Goal: Task Accomplishment & Management: Manage account settings

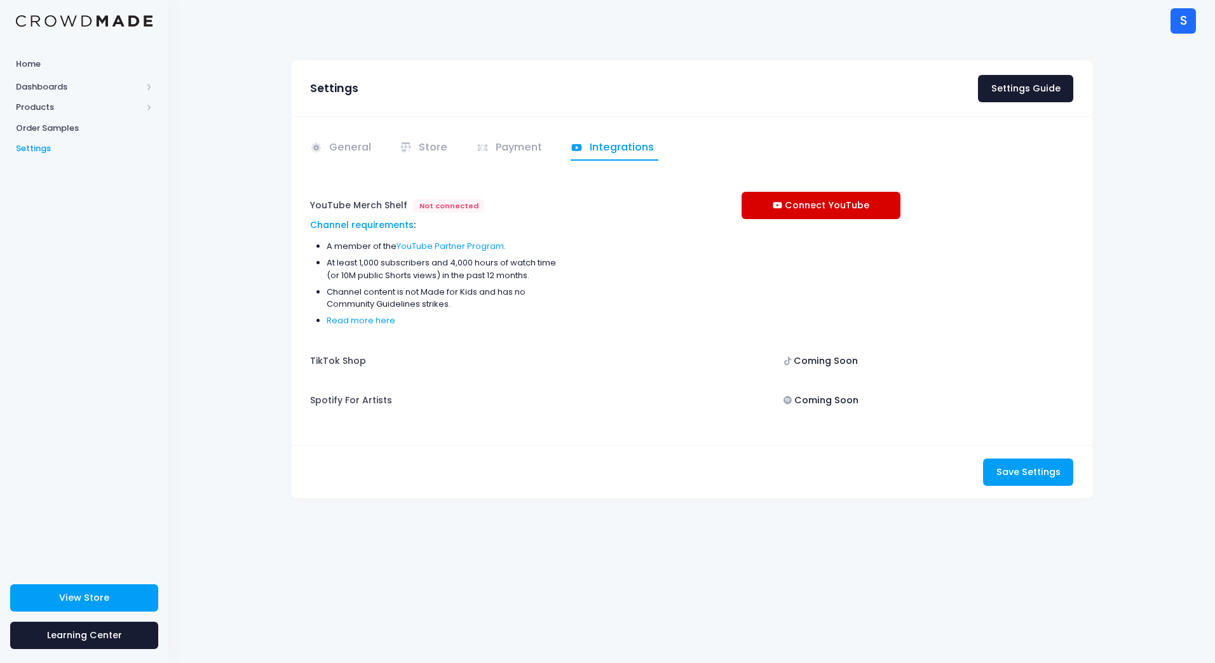
drag, startPoint x: 862, startPoint y: 204, endPoint x: 869, endPoint y: 207, distance: 7.7
click at [862, 204] on link "Connect YouTube" at bounding box center [821, 205] width 159 height 27
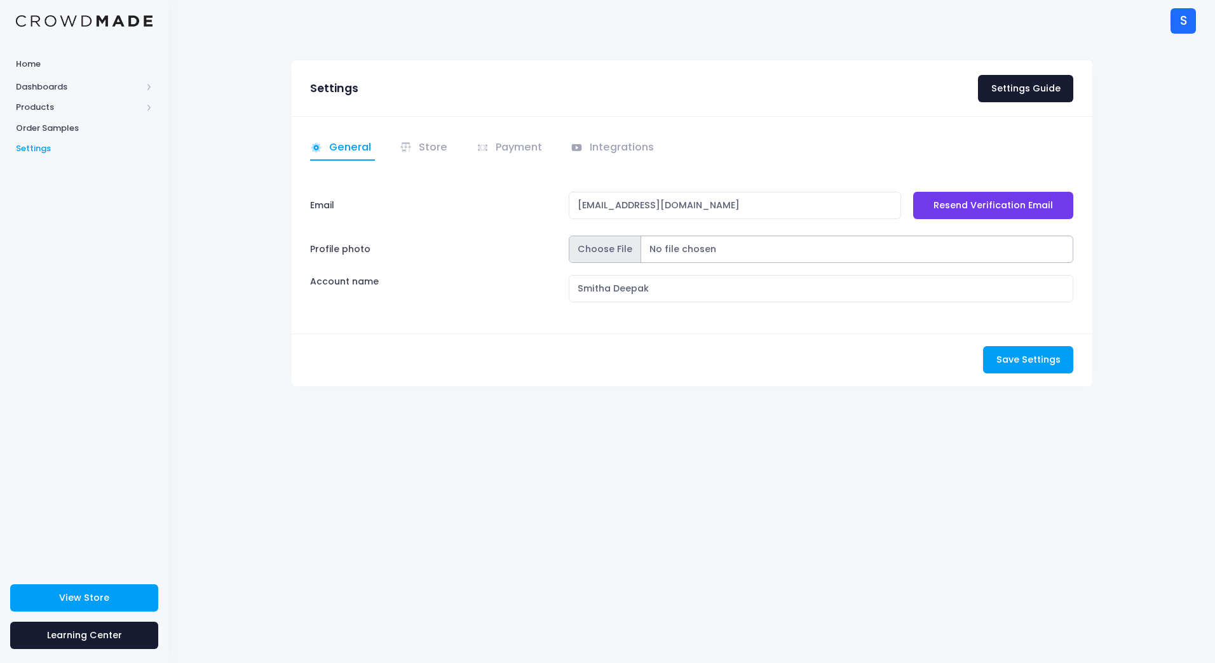
click at [607, 251] on input "Profile photo" at bounding box center [821, 249] width 505 height 27
type input "C:\fakepath\SmithaDeepaklowrez.jpg"
drag, startPoint x: 1026, startPoint y: 360, endPoint x: 1034, endPoint y: 360, distance: 8.3
click at [1026, 360] on span "Save Settings" at bounding box center [1028, 359] width 64 height 13
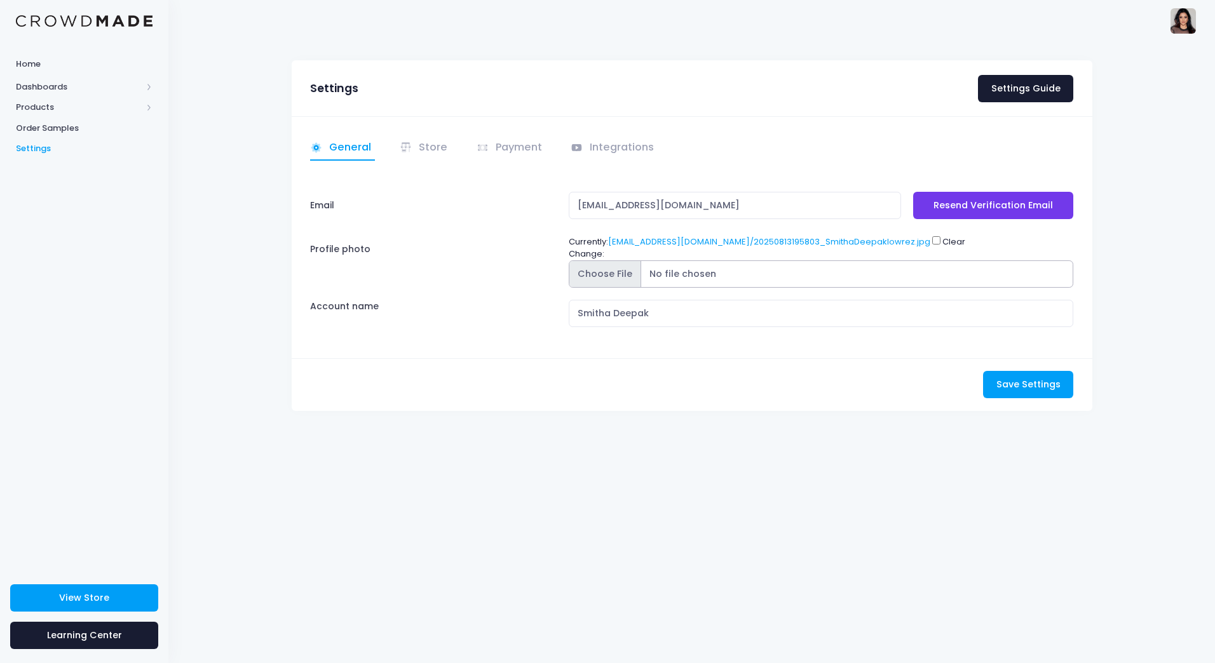
click at [638, 281] on input "Profile photo" at bounding box center [821, 274] width 505 height 27
type input "C:\fakepath\SmithaDeepaklowrez.jpg"
click at [424, 144] on link "Store" at bounding box center [426, 148] width 52 height 25
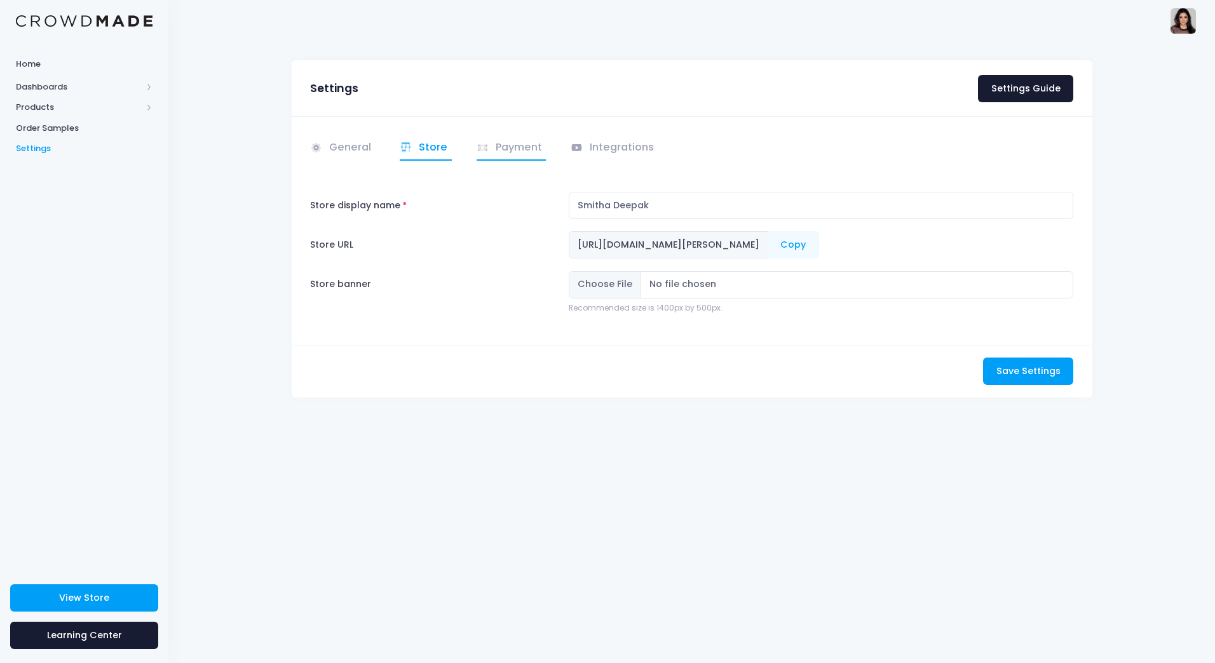
click at [507, 147] on link "Payment" at bounding box center [512, 148] width 70 height 25
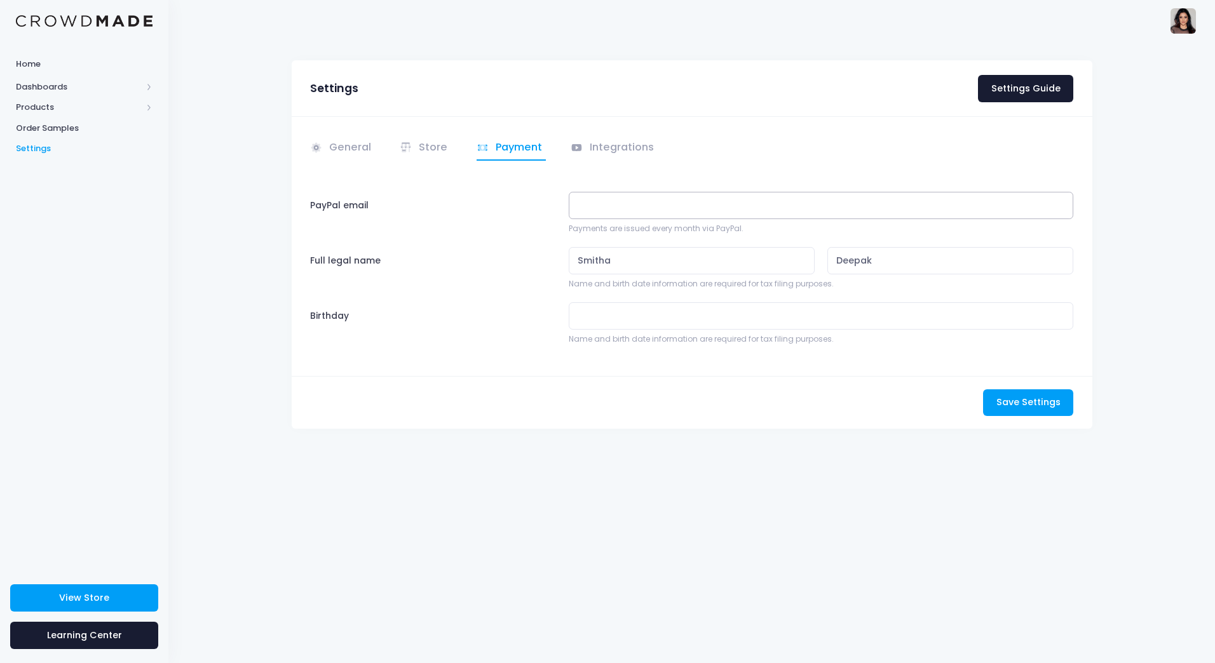
click at [625, 212] on input "PayPal email" at bounding box center [821, 205] width 505 height 27
type input "smithadeepak@gmail.com"
click at [817, 262] on div "Smitha Deepak" at bounding box center [820, 260] width 517 height 27
type input "Prasad"
click at [1014, 404] on span "Save Settings" at bounding box center [1028, 402] width 64 height 13
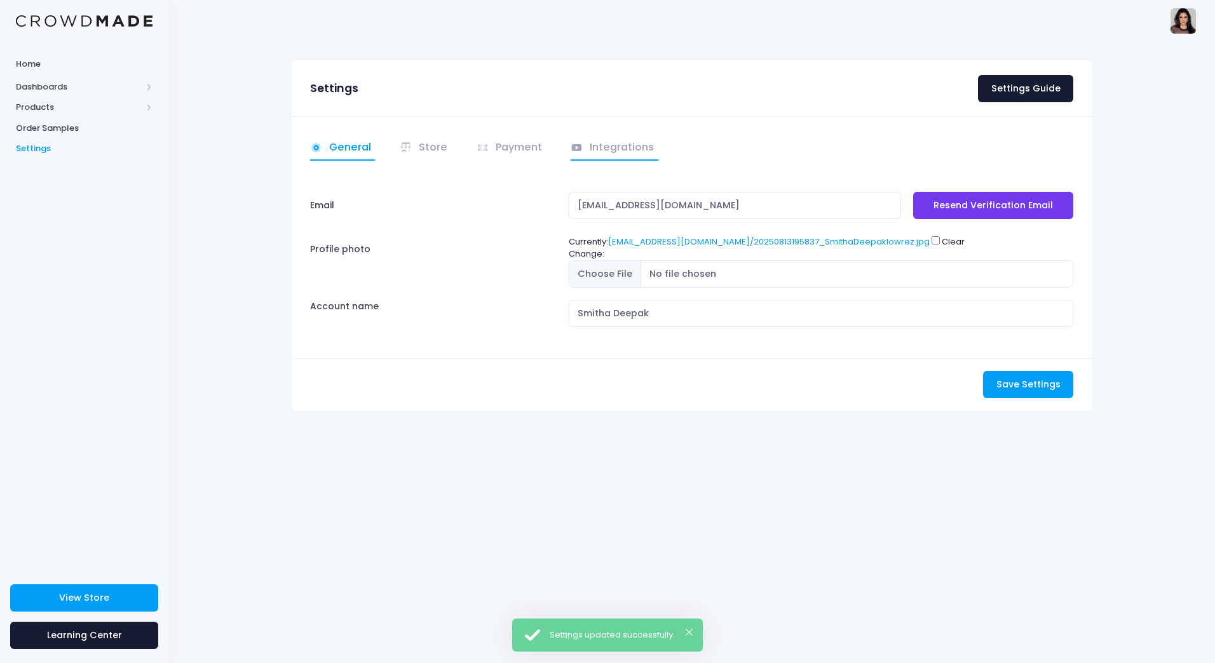
click at [608, 144] on link "Integrations" at bounding box center [615, 148] width 88 height 25
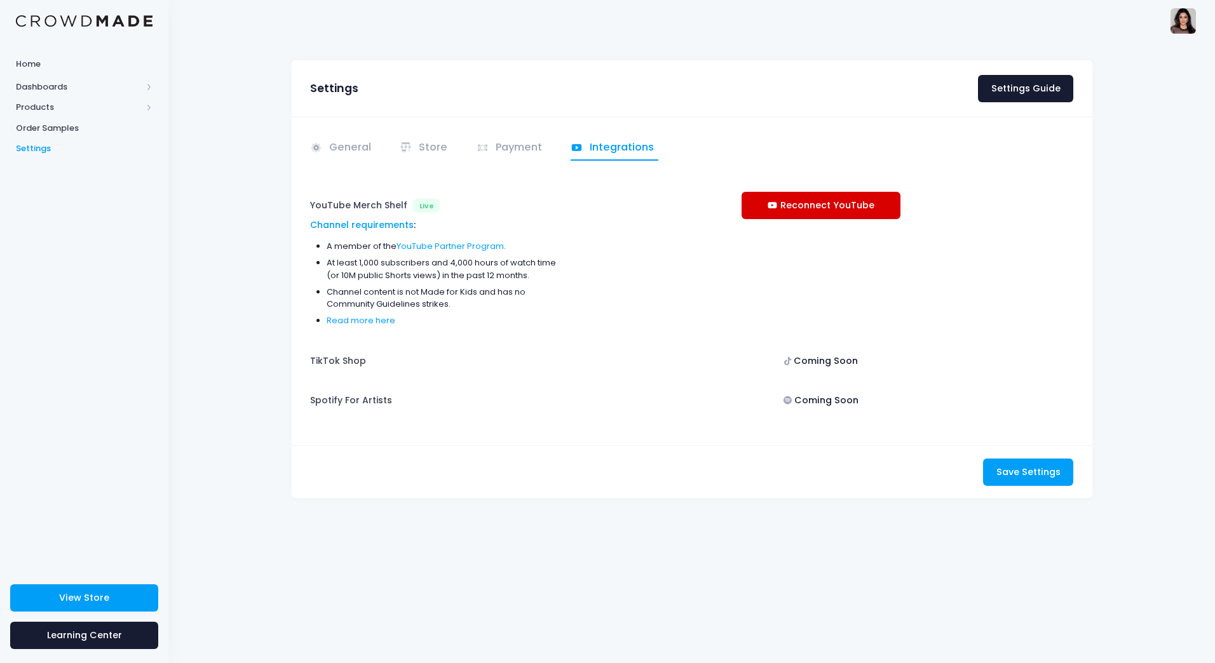
click at [867, 207] on link "Reconnect YouTube" at bounding box center [821, 205] width 159 height 27
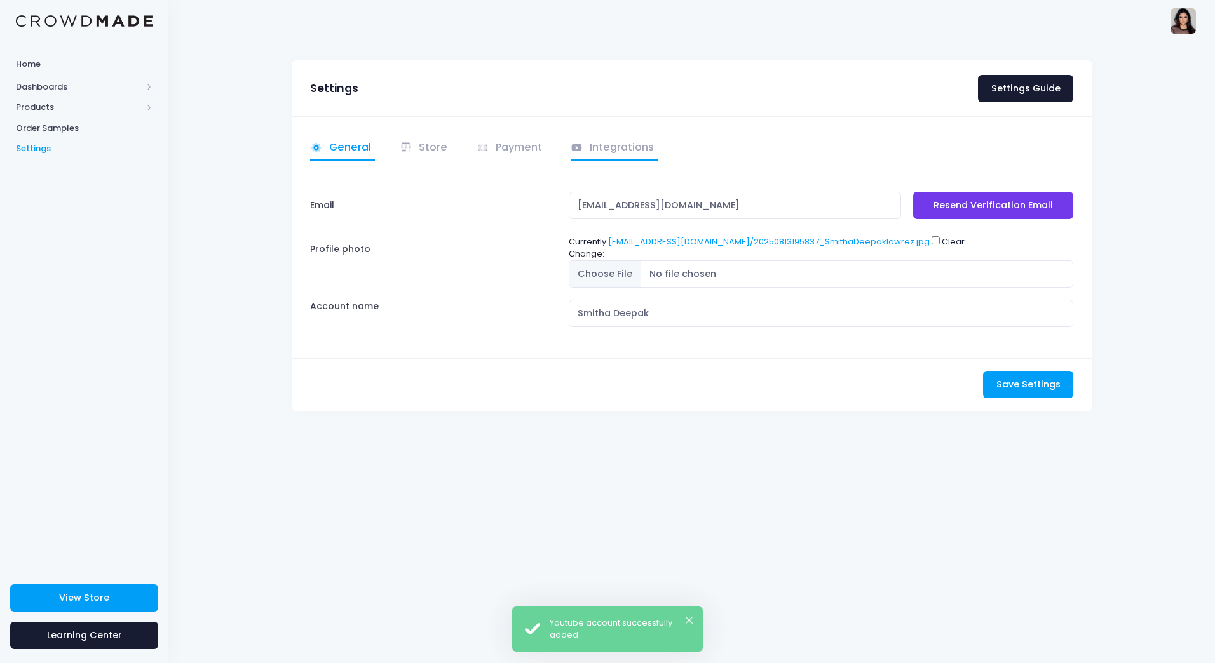
click at [630, 153] on link "Integrations" at bounding box center [615, 148] width 88 height 25
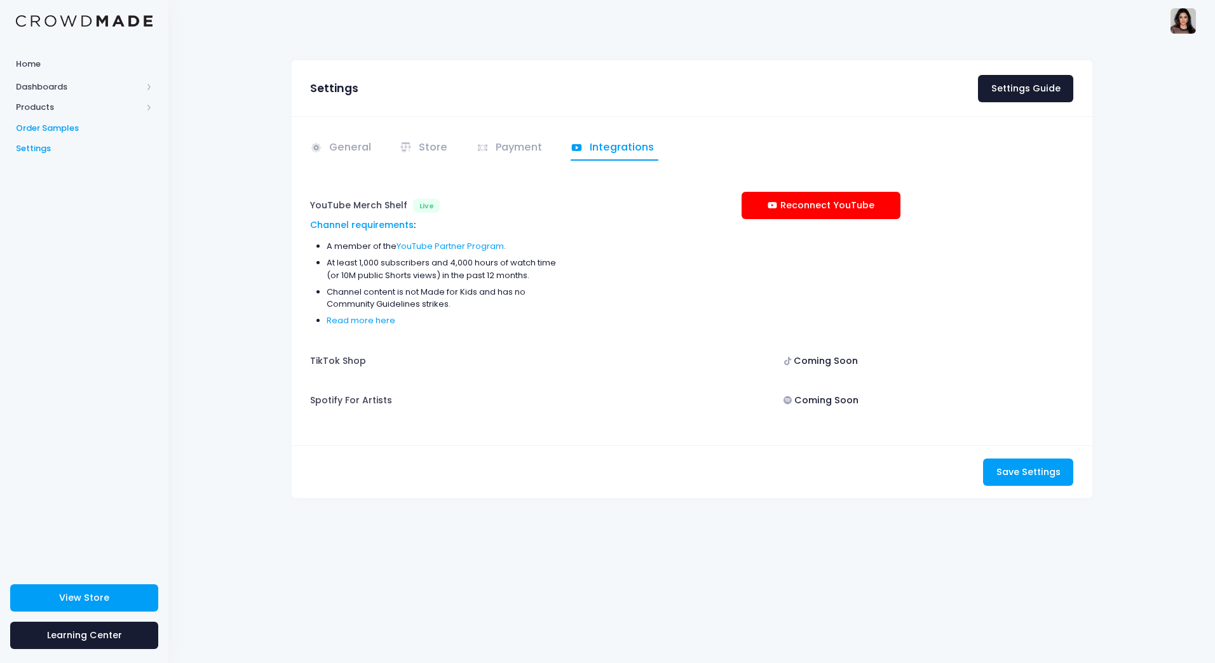
click at [57, 133] on span "Order Samples" at bounding box center [84, 128] width 137 height 13
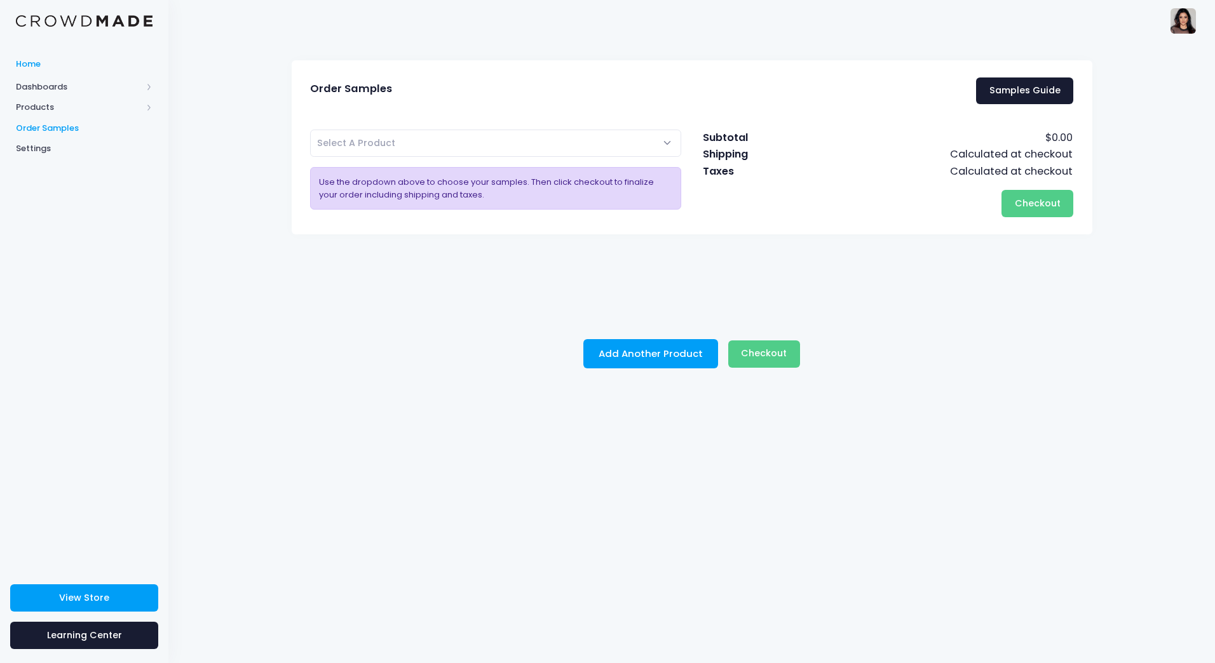
click at [32, 64] on span "Home" at bounding box center [84, 64] width 137 height 13
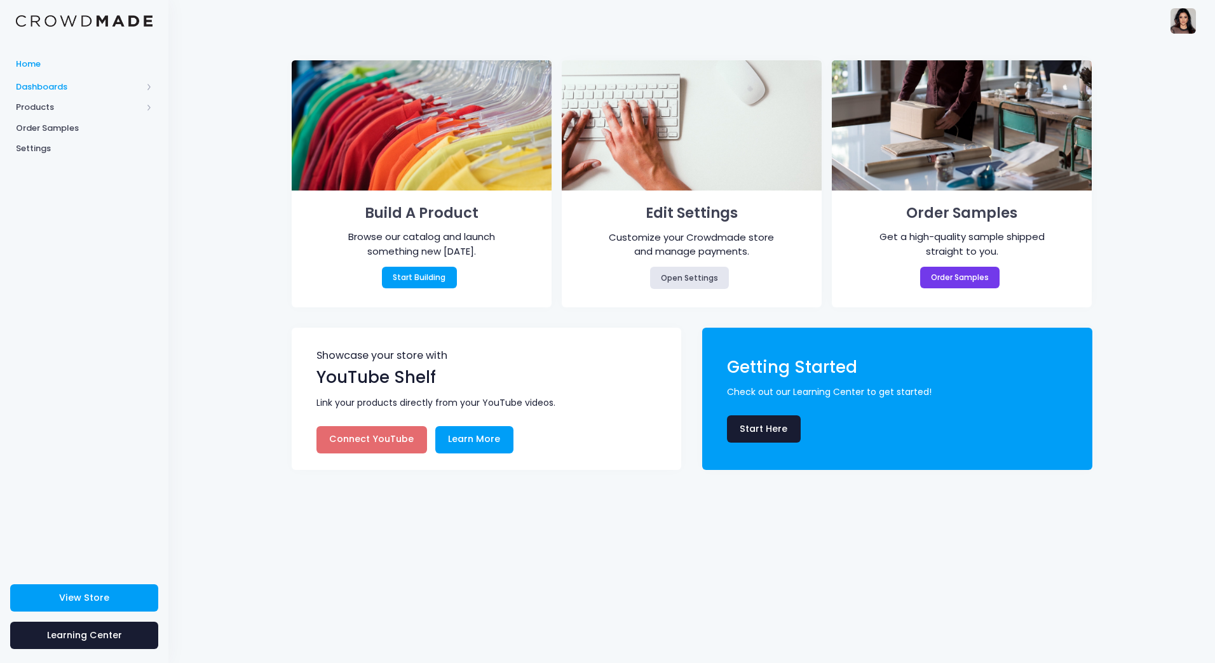
click at [58, 90] on span "Dashboards" at bounding box center [79, 87] width 126 height 13
click at [55, 103] on span "Overview" at bounding box center [95, 107] width 116 height 13
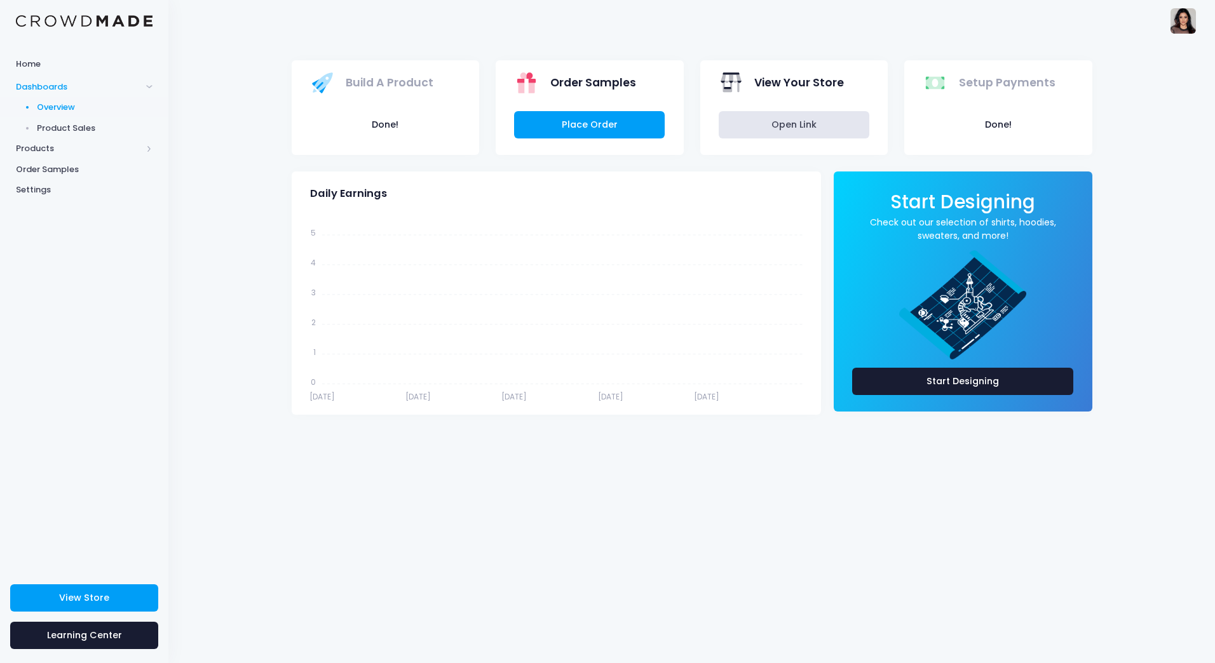
click at [58, 128] on span "Product Sales" at bounding box center [95, 128] width 116 height 13
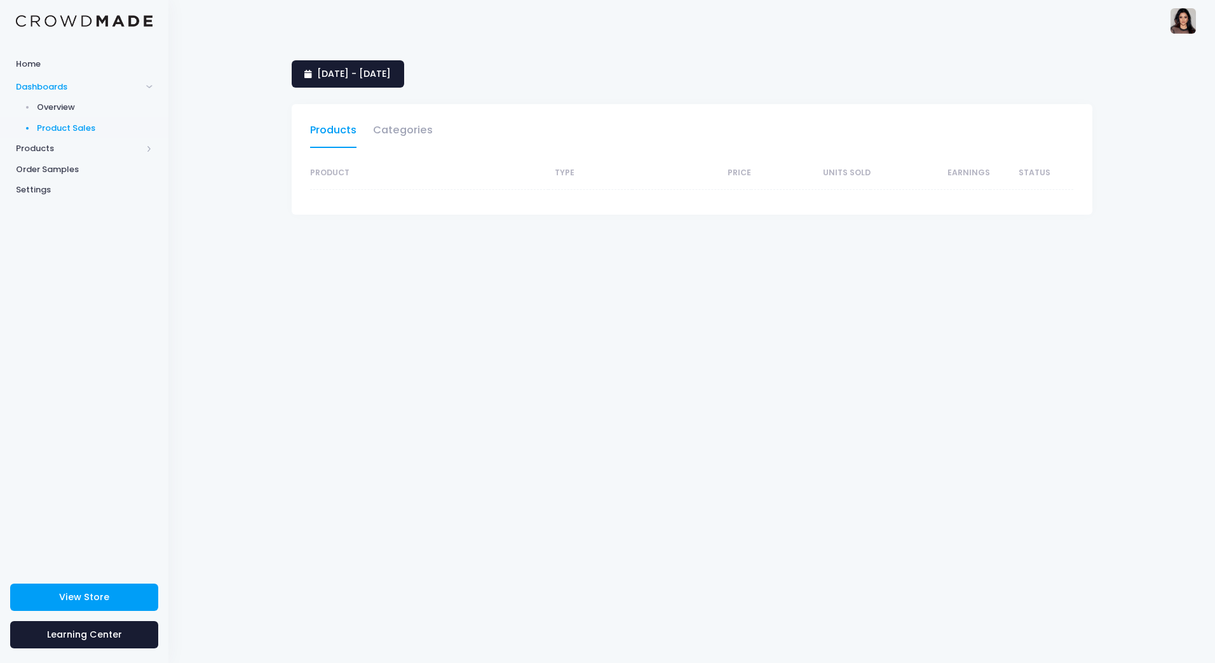
select select "25"
